Goal: Task Accomplishment & Management: Manage account settings

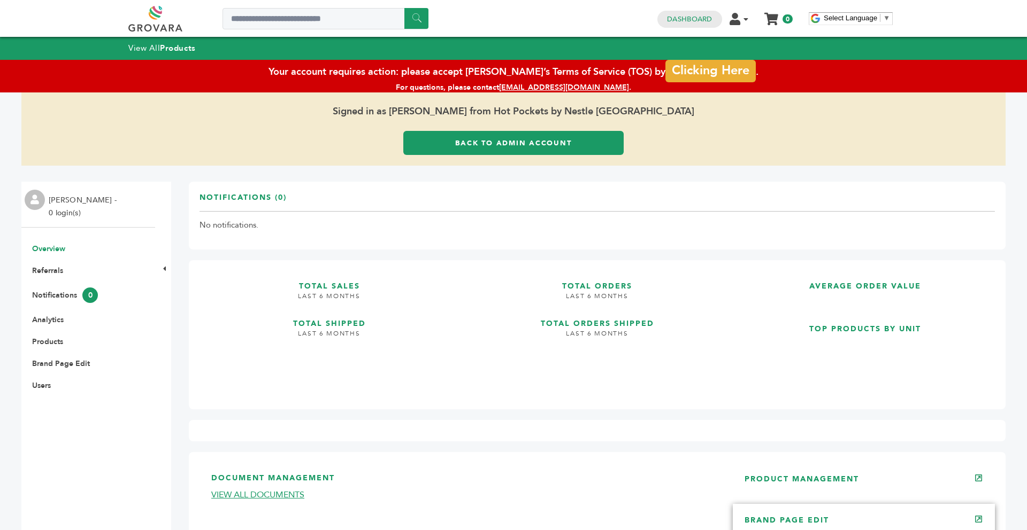
click at [801, 518] on link "BRAND PAGE EDIT" at bounding box center [786, 520] width 84 height 10
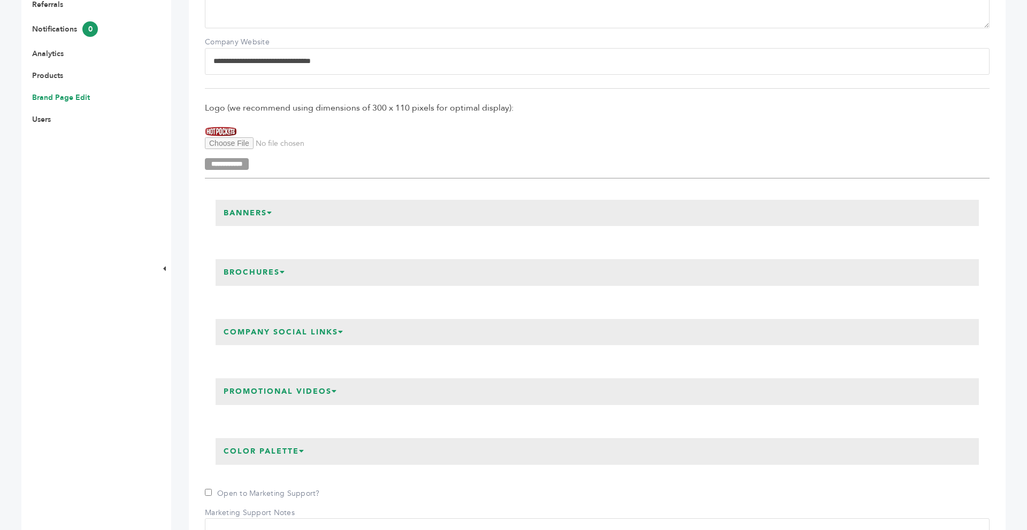
scroll to position [278, 0]
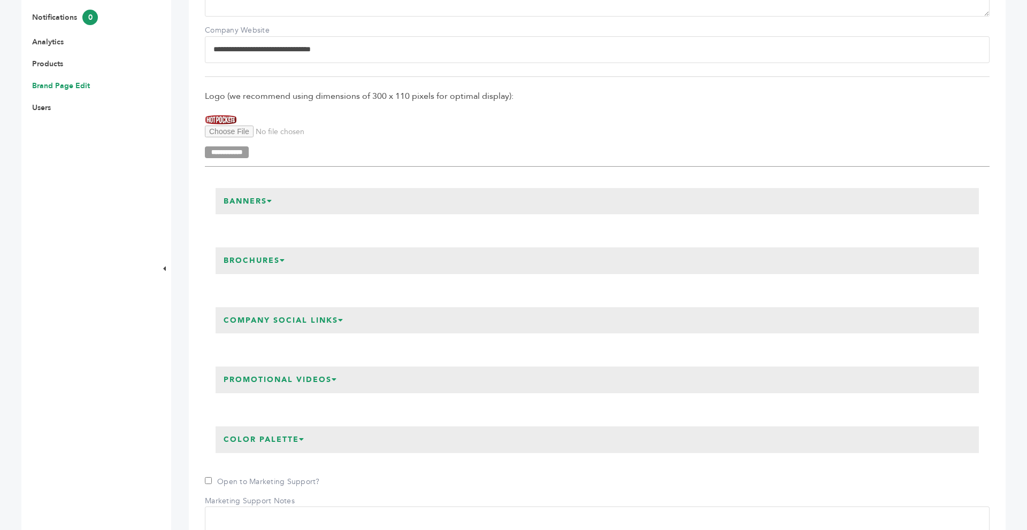
click at [277, 206] on h3 "Banners" at bounding box center [247, 201] width 65 height 27
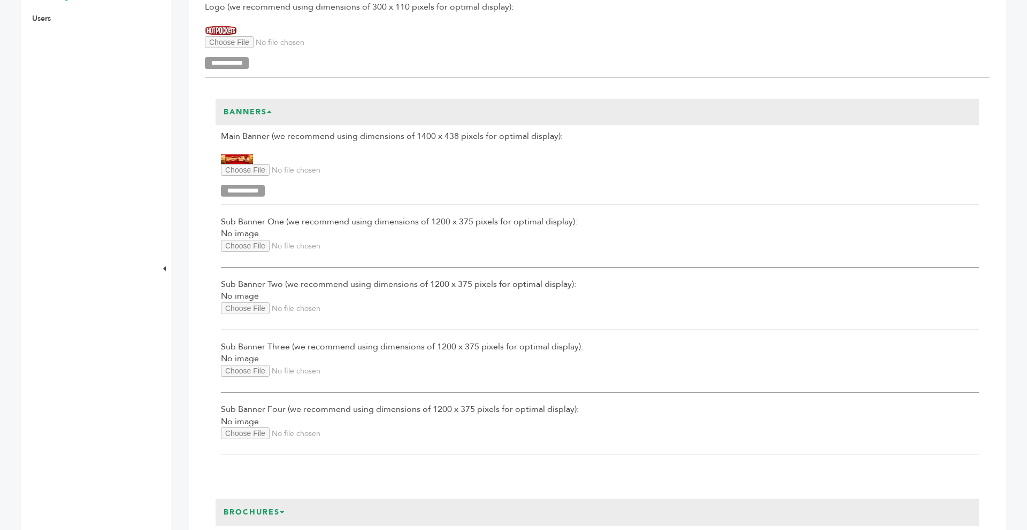
scroll to position [385, 0]
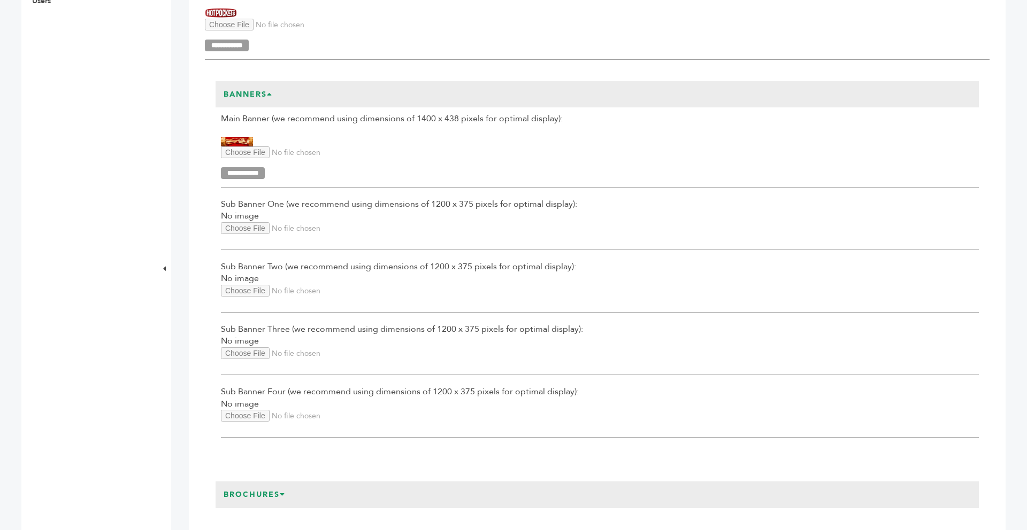
click at [264, 225] on input "Sub Banner One Upload" at bounding box center [293, 228] width 145 height 12
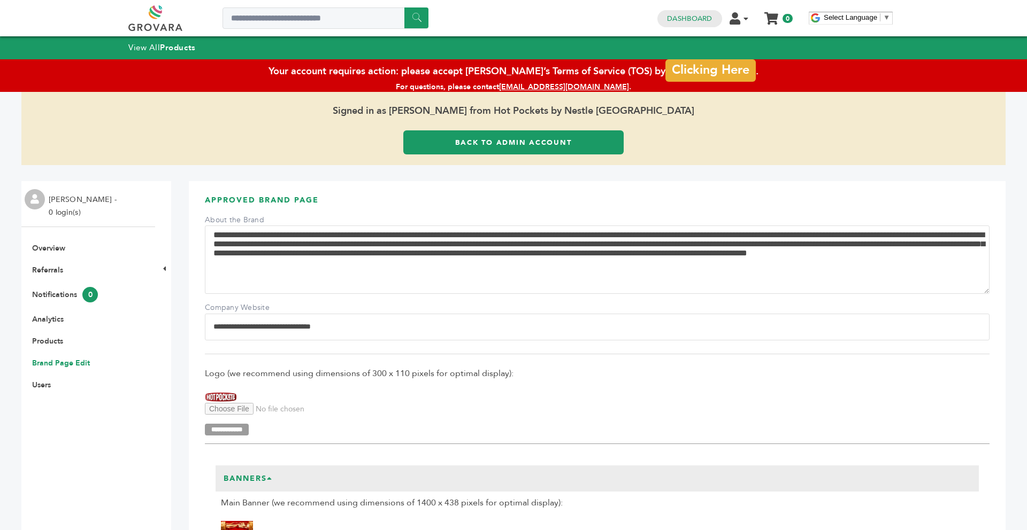
scroll to position [0, 0]
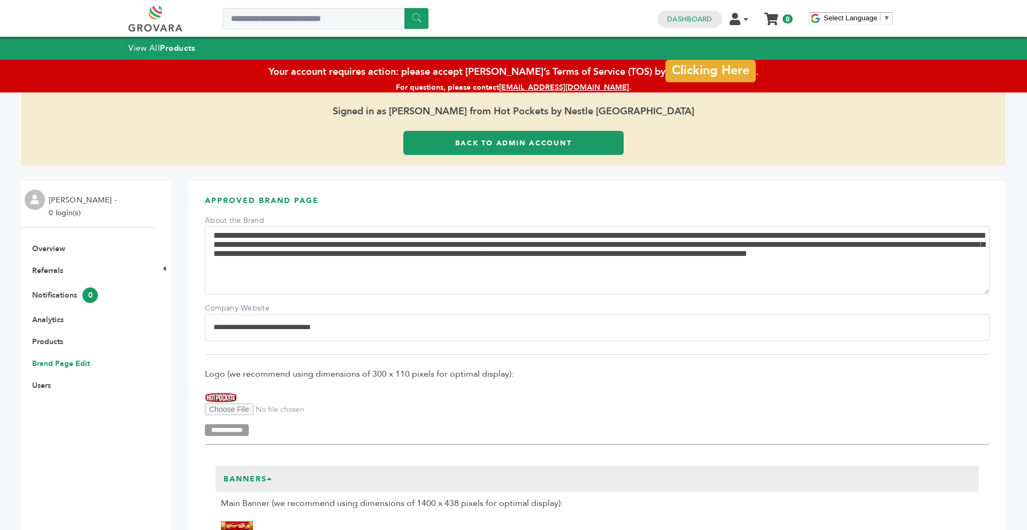
click at [450, 131] on link "Back to Admin Account" at bounding box center [513, 143] width 220 height 24
